Goal: Obtain resource: Download file/media

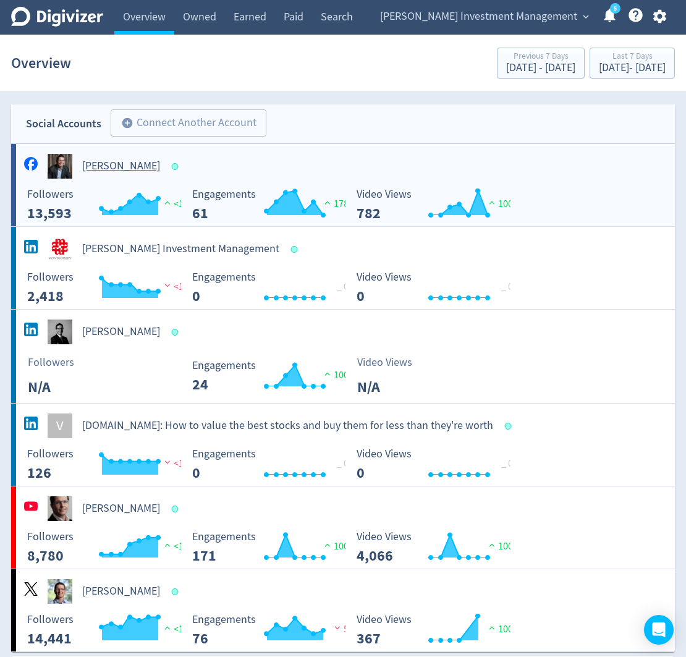
click at [98, 167] on h5 "[PERSON_NAME]" at bounding box center [121, 166] width 78 height 15
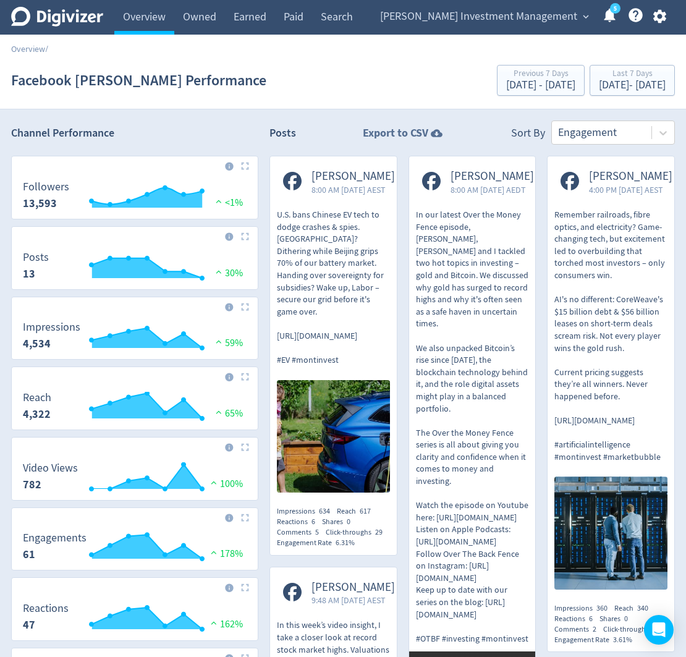
click at [406, 131] on strong "Export to CSV" at bounding box center [395, 132] width 65 height 15
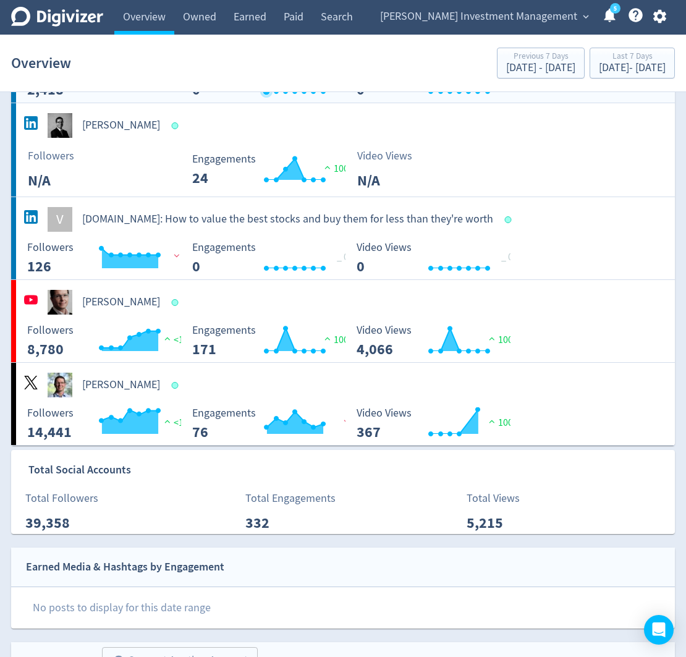
scroll to position [214, 0]
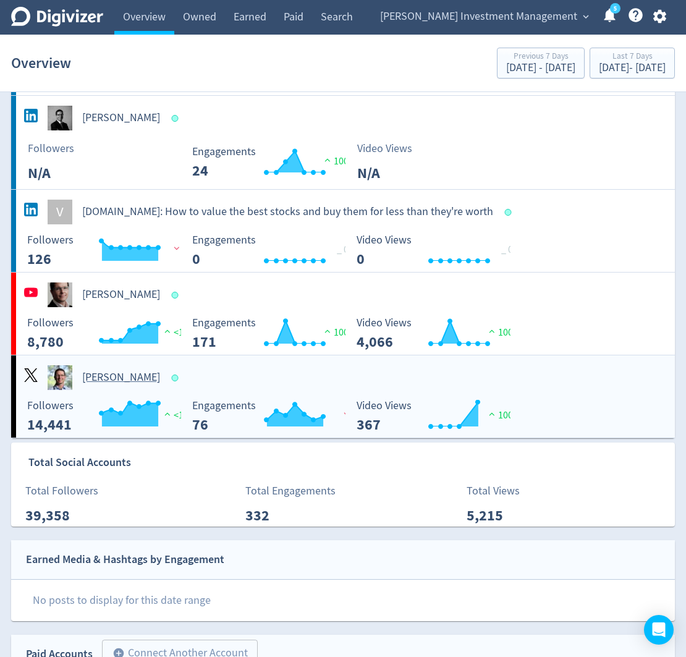
click at [138, 376] on h5 "[PERSON_NAME]" at bounding box center [121, 377] width 78 height 15
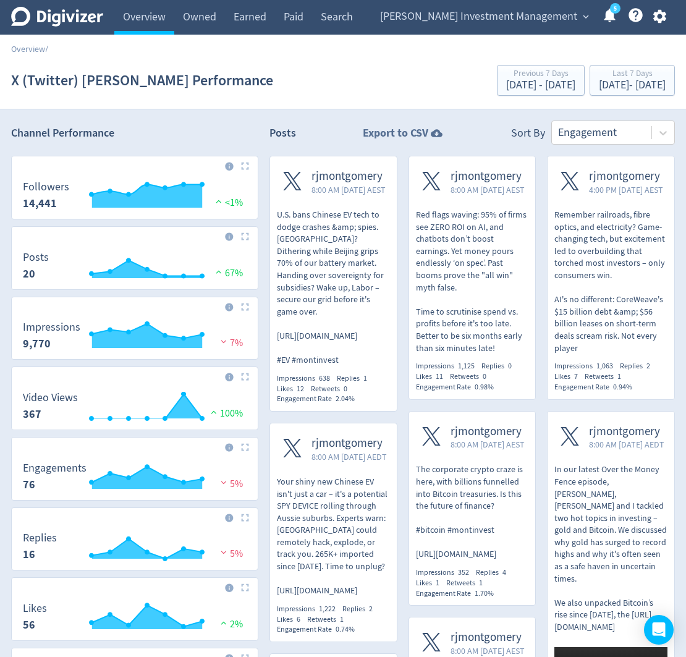
click at [401, 131] on strong "Export to CSV" at bounding box center [395, 132] width 65 height 15
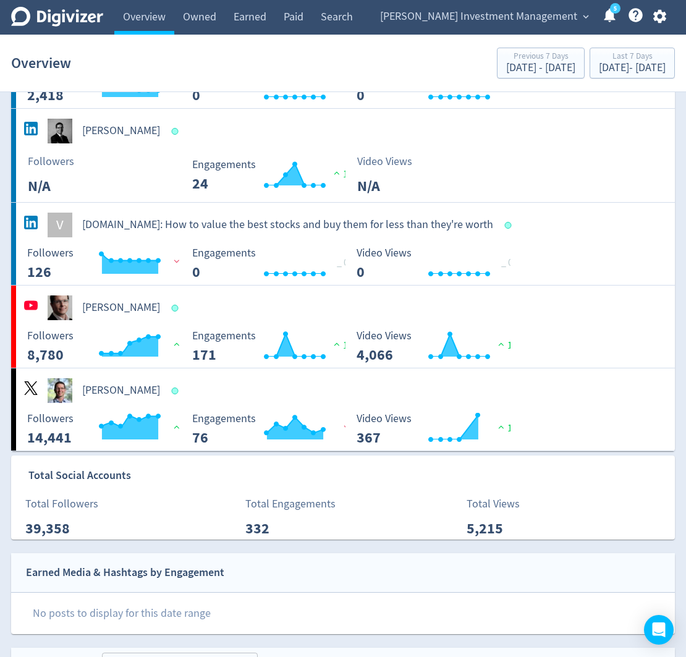
scroll to position [211, 0]
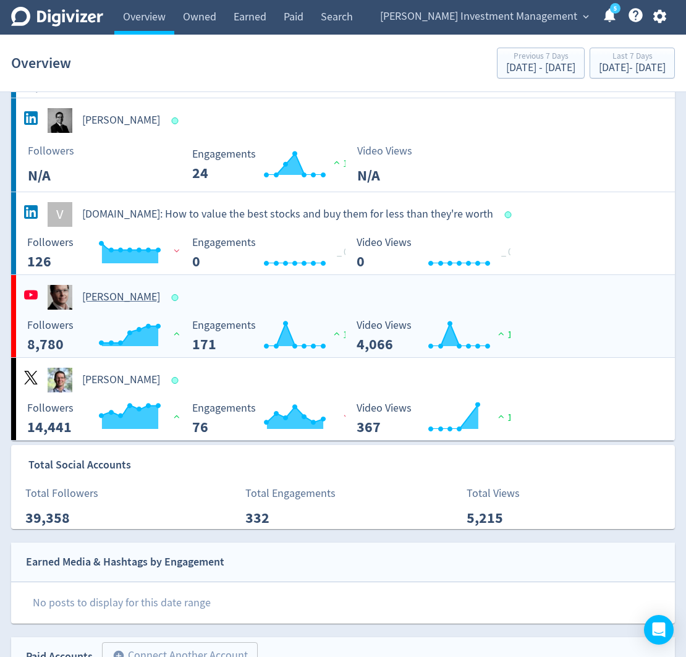
click at [104, 297] on h5 "[PERSON_NAME]" at bounding box center [121, 297] width 78 height 15
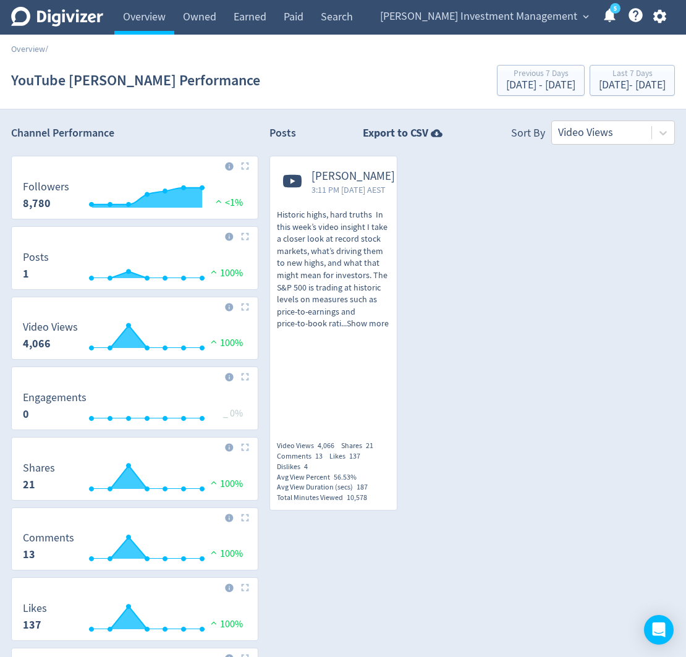
click at [42, 17] on icon "Digivizer Logo" at bounding box center [57, 17] width 92 height 20
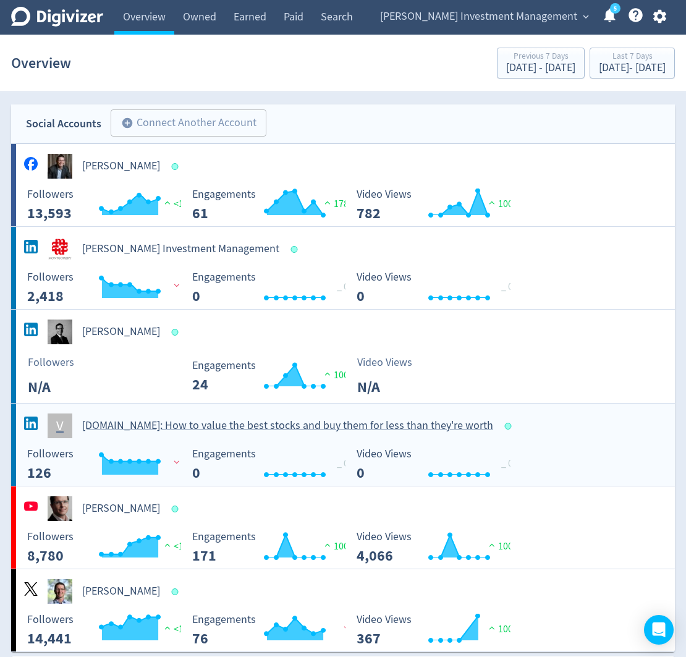
scroll to position [62, 0]
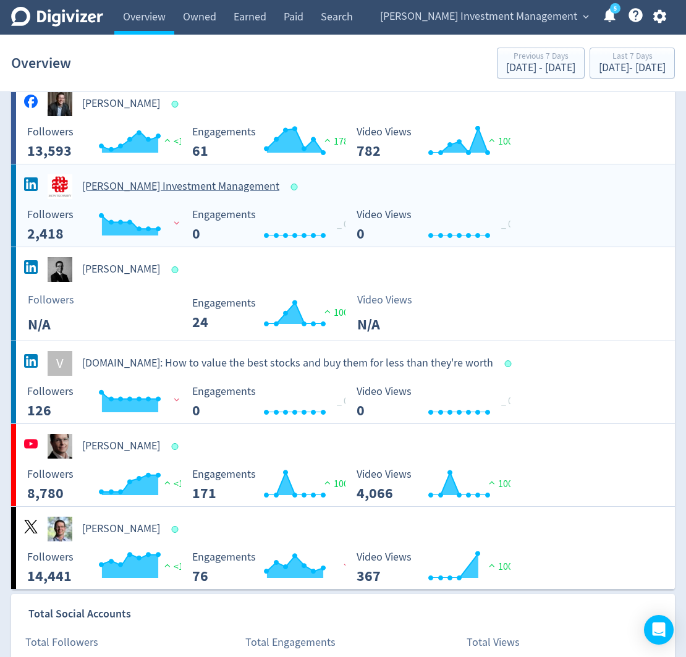
click at [169, 189] on h5 "[PERSON_NAME] Investment Management" at bounding box center [180, 186] width 197 height 15
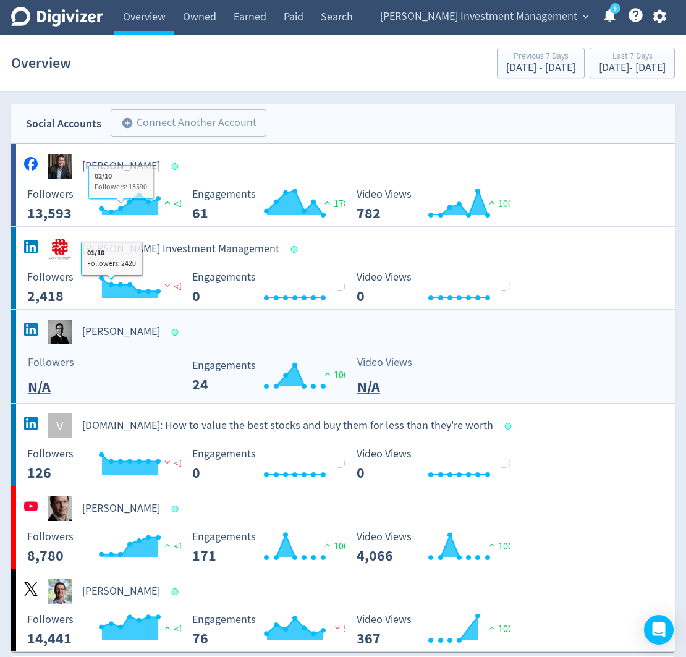
click at [116, 335] on h5 "[PERSON_NAME]" at bounding box center [121, 331] width 78 height 15
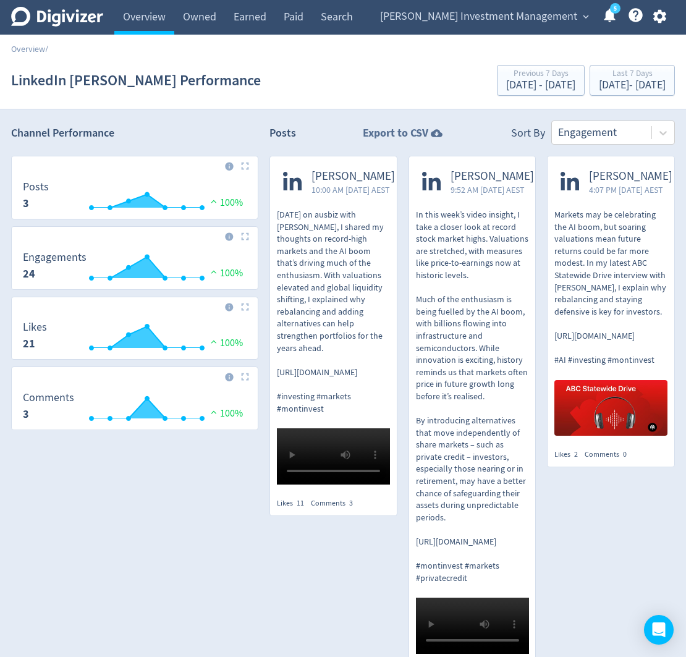
click at [416, 137] on strong "Export to CSV" at bounding box center [395, 132] width 65 height 15
